Goal: Transaction & Acquisition: Subscribe to service/newsletter

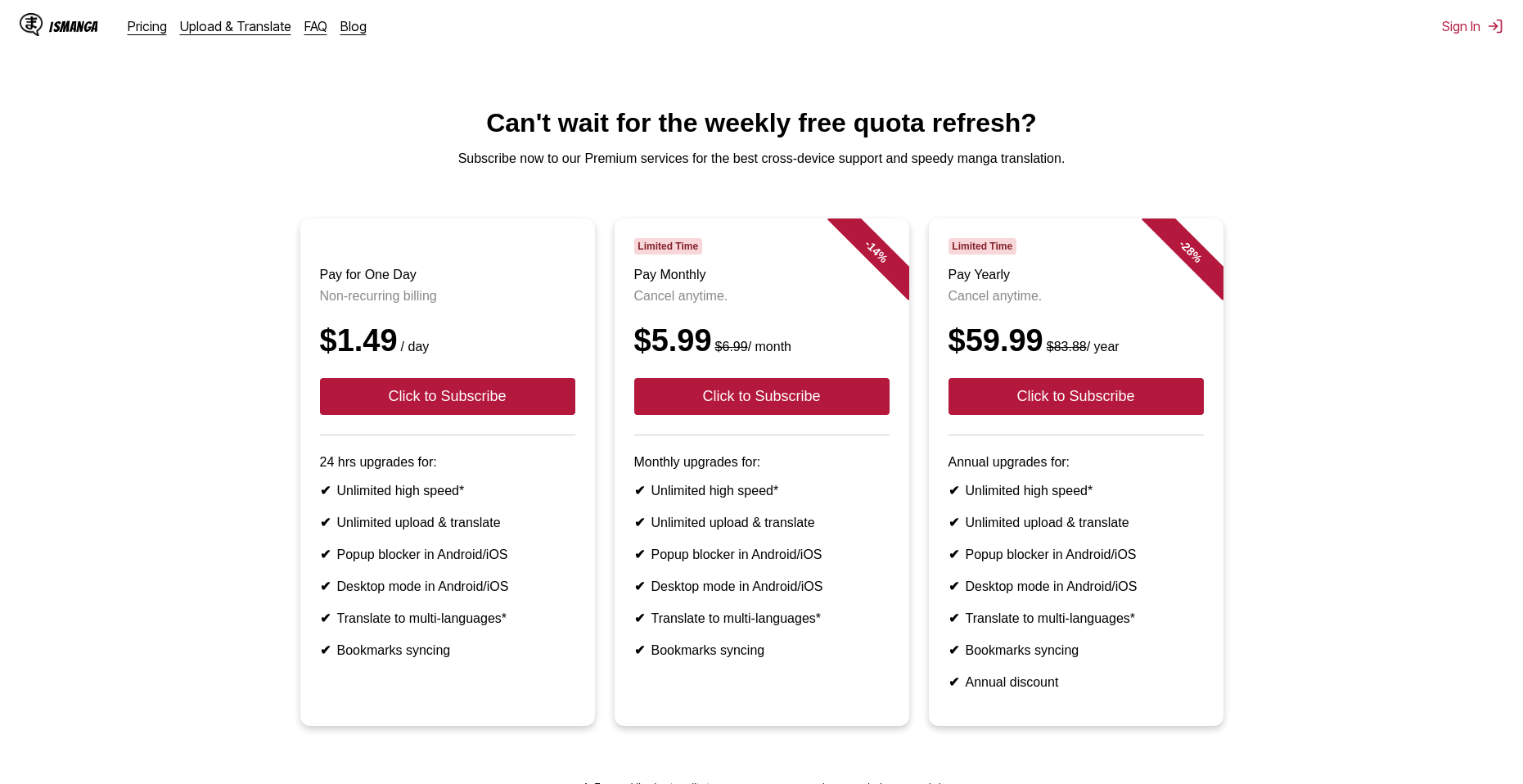
click at [973, 107] on html "IsManga Pricing Upload & Translate FAQ Blog Sign In Pricing Upload & Translate …" at bounding box center [762, 486] width 1523 height 972
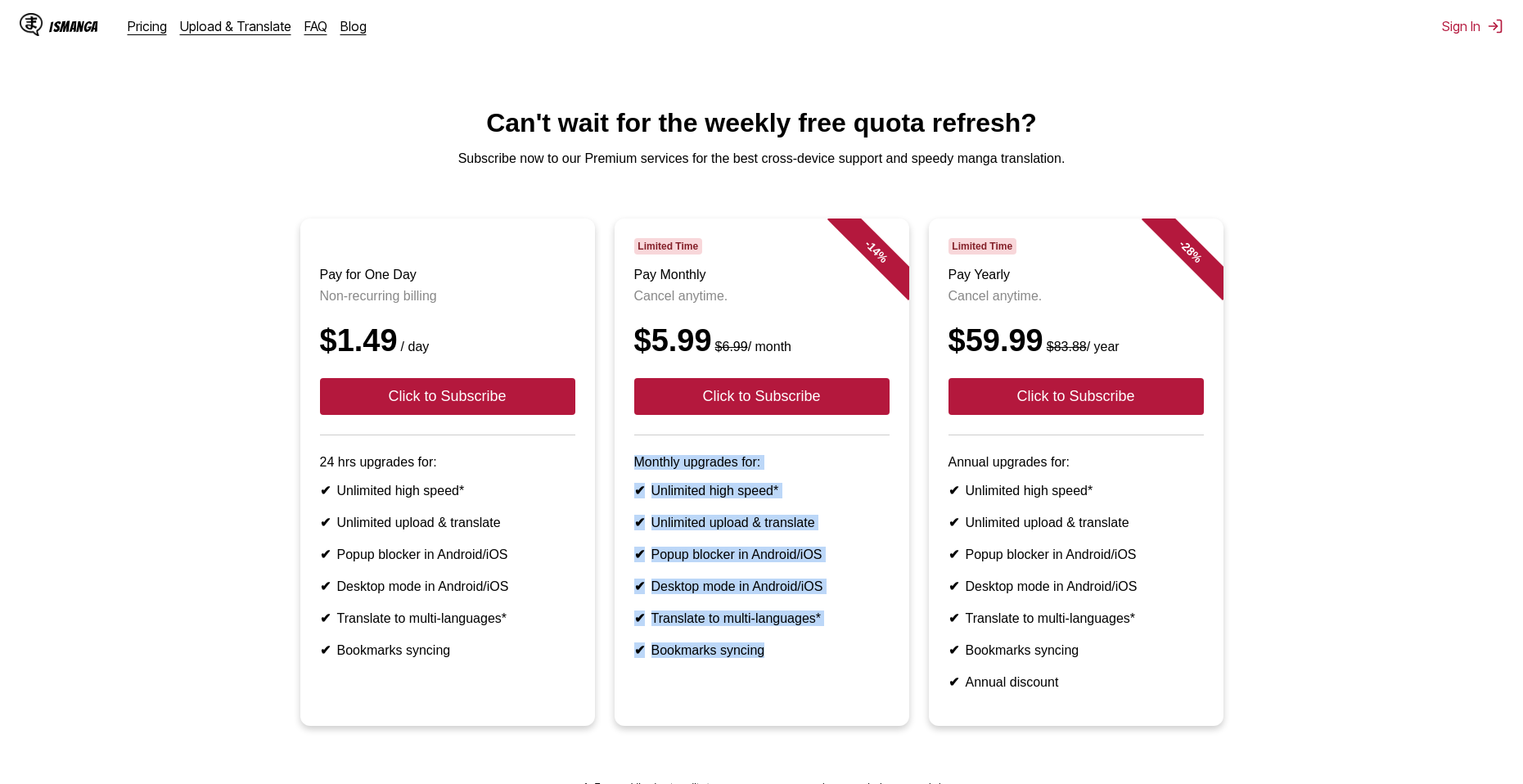
drag, startPoint x: 628, startPoint y: 480, endPoint x: 787, endPoint y: 693, distance: 265.8
click at [787, 693] on article "- 14 % Limited Time Pay Monthly Cancel anytime. $5.99 $6.99 / month Click to Su…" at bounding box center [762, 472] width 295 height 508
copy article "Monthly upgrades for: ✔ Unlimited high speed* ✔ Unlimited upload & translate ✔ …"
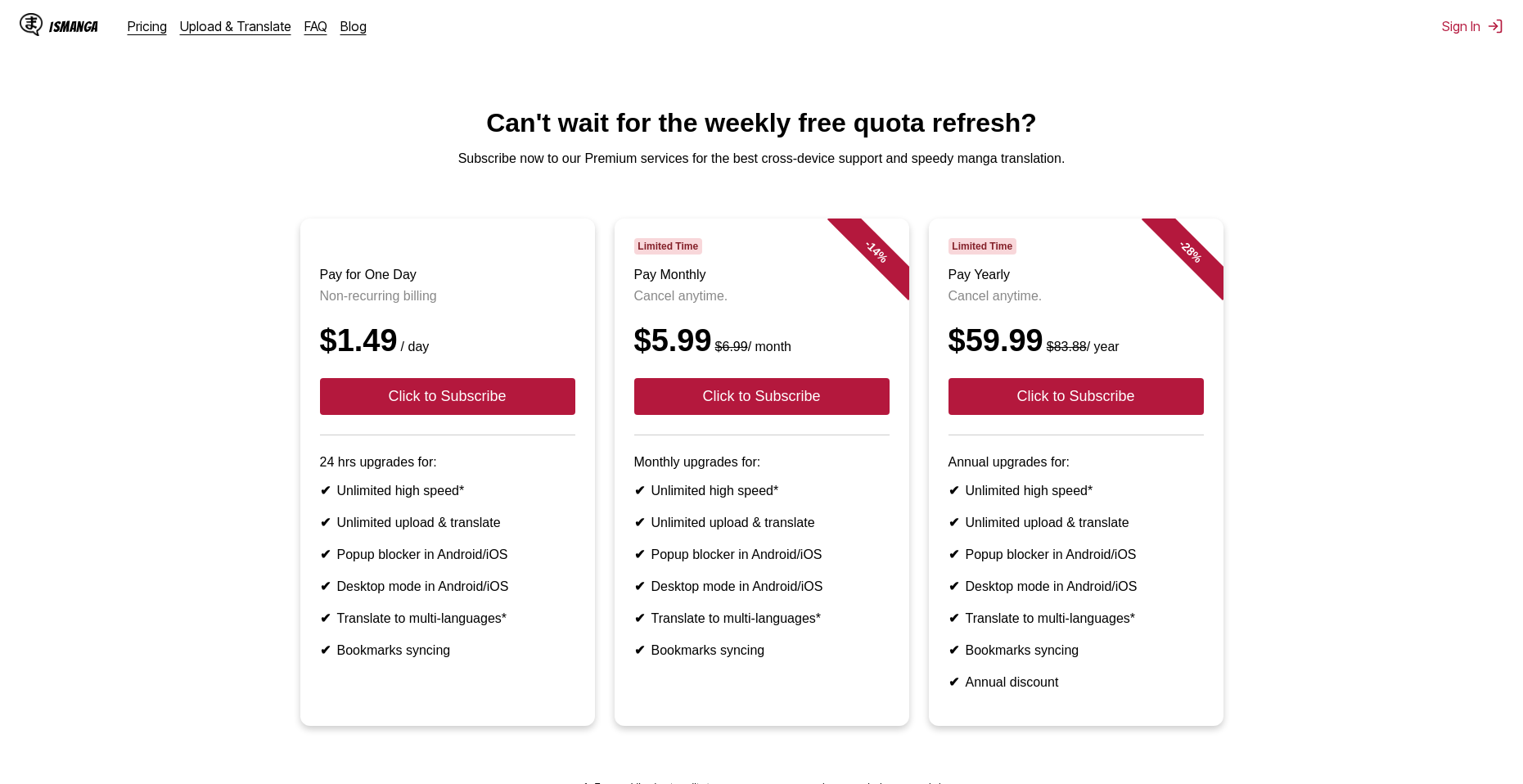
click at [925, 224] on main "Can't wait for the weekly free quota refresh? Subscribe now to our Premium serv…" at bounding box center [762, 464] width 1523 height 712
drag, startPoint x: 704, startPoint y: 310, endPoint x: 604, endPoint y: 315, distance: 100.1
click at [605, 315] on li "- 14 % Limited Time Pay Monthly Cancel anytime. $5.99 $6.99 / month Click to Su…" at bounding box center [762, 472] width 314 height 508
copy p "Cancel anytime"
click at [1478, 22] on button "Sign In" at bounding box center [1472, 26] width 61 height 16
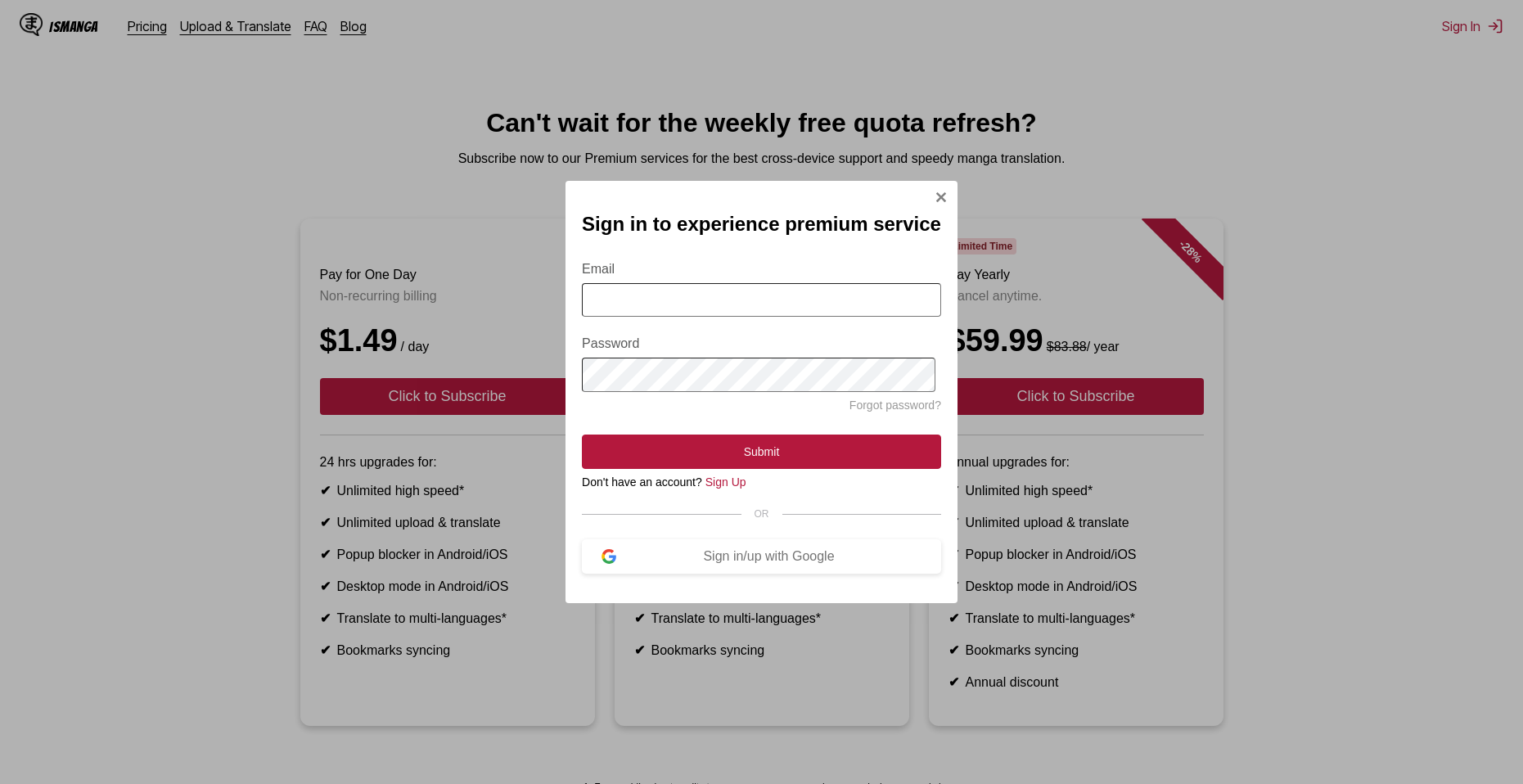
click at [943, 191] on img "Sign In Modal" at bounding box center [941, 197] width 13 height 13
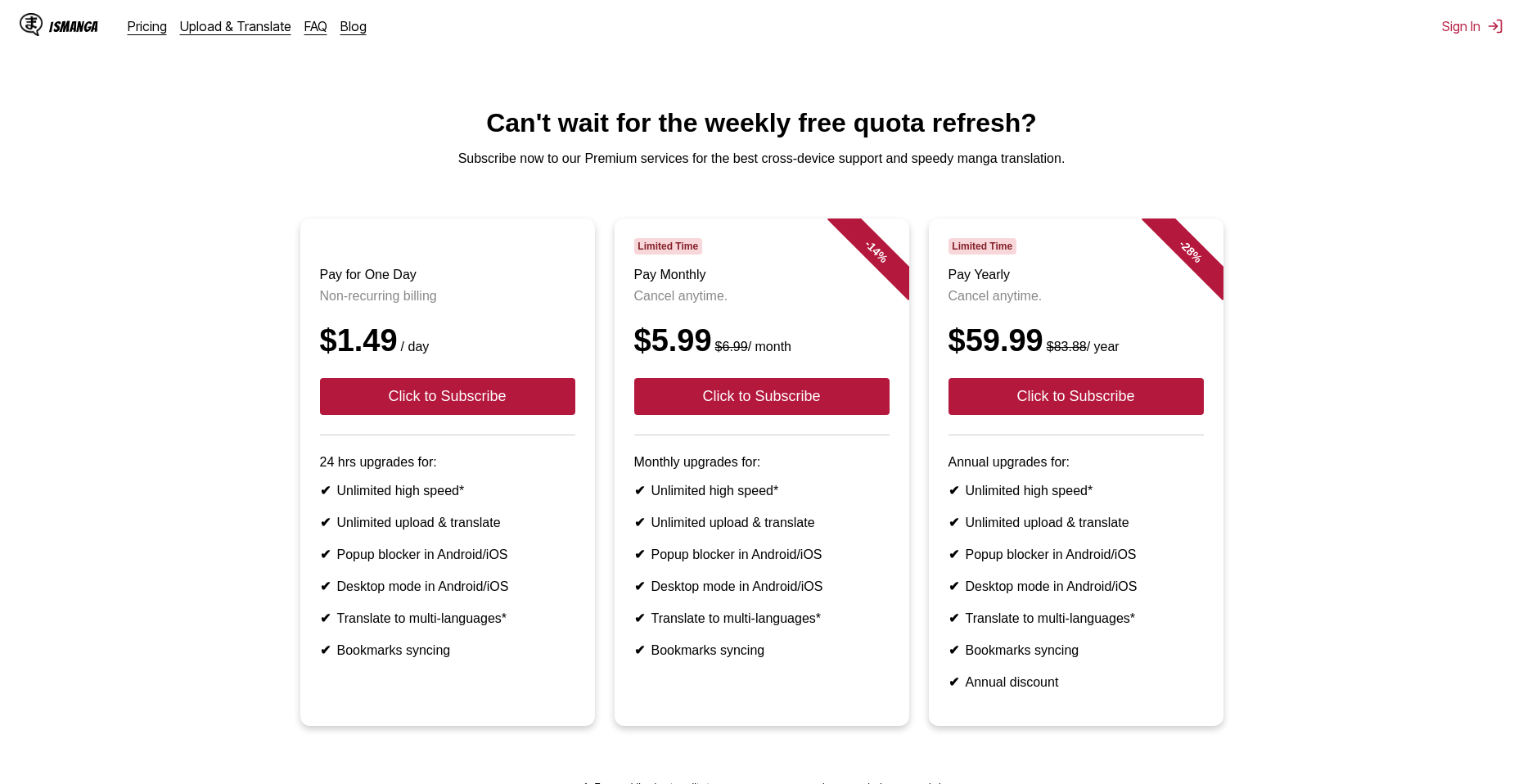
drag, startPoint x: 985, startPoint y: 91, endPoint x: 874, endPoint y: 98, distance: 111.2
click at [878, 98] on html "IsManga Pricing Upload & Translate FAQ Blog Sign In Pricing Upload & Translate …" at bounding box center [762, 486] width 1523 height 972
